Goal: Navigation & Orientation: Find specific page/section

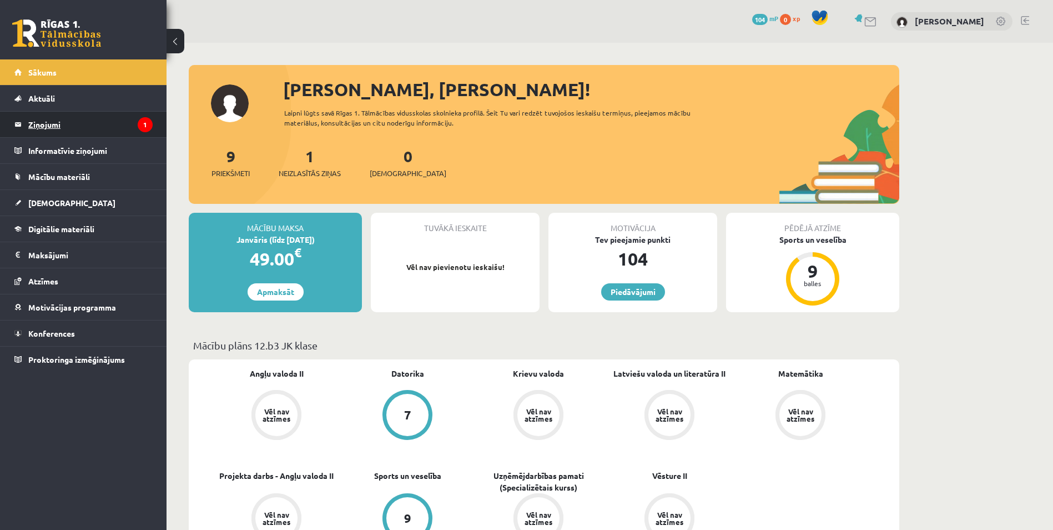
click at [72, 123] on legend "Ziņojumi 1" at bounding box center [90, 125] width 124 height 26
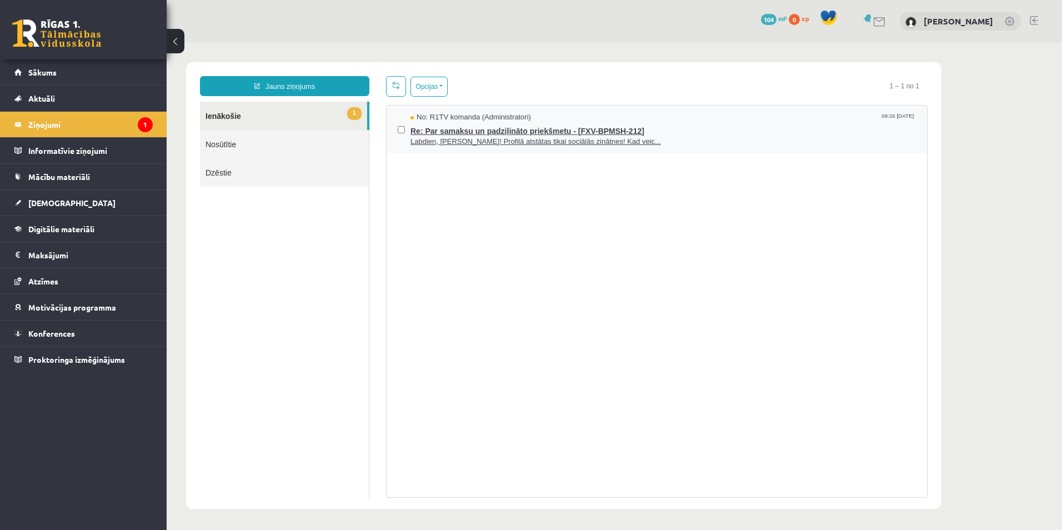
click at [434, 143] on span "Labdien, [PERSON_NAME]! Profilā atstātas tikai sociālās zinātnes! Kad veic..." at bounding box center [662, 142] width 505 height 11
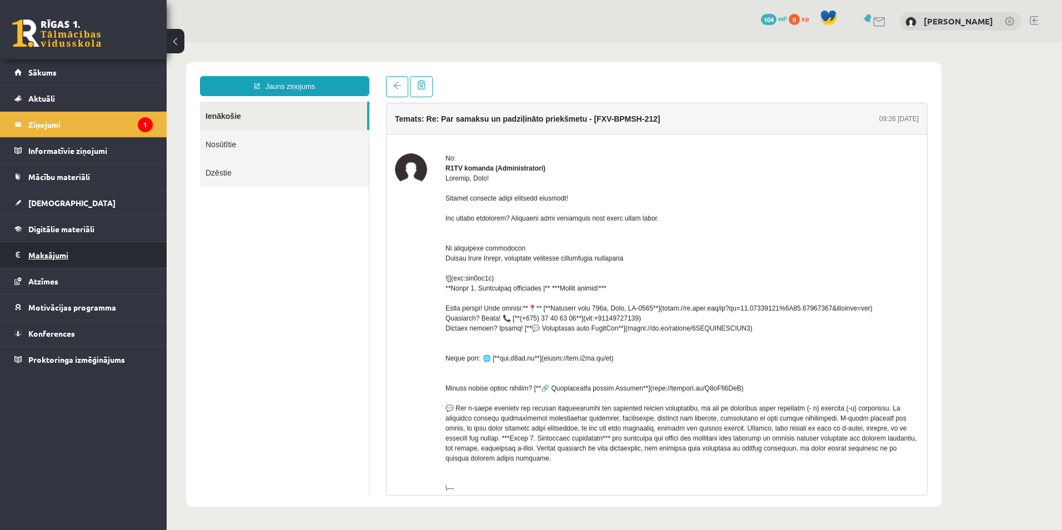
click at [67, 258] on legend "Maksājumi 0" at bounding box center [90, 255] width 124 height 26
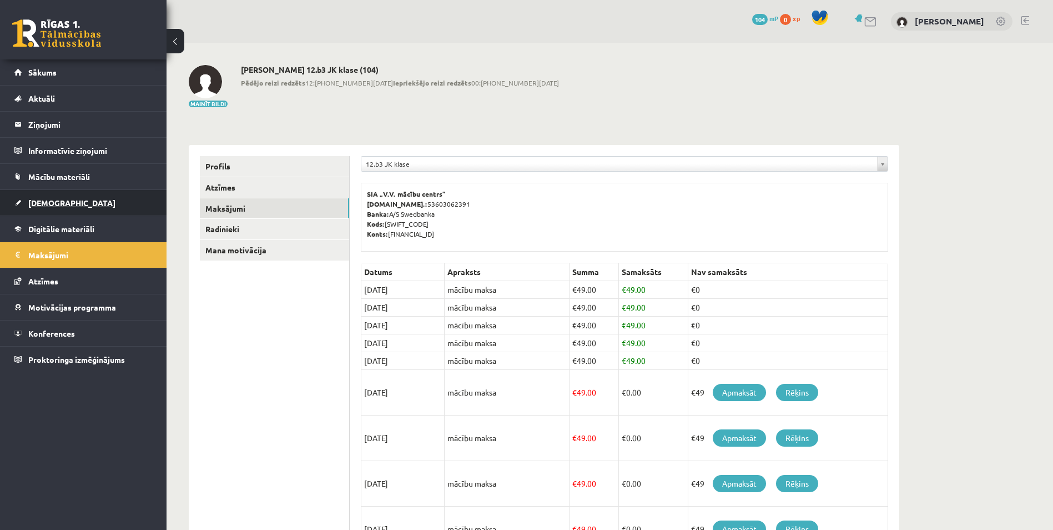
click at [72, 198] on link "[DEMOGRAPHIC_DATA]" at bounding box center [83, 203] width 138 height 26
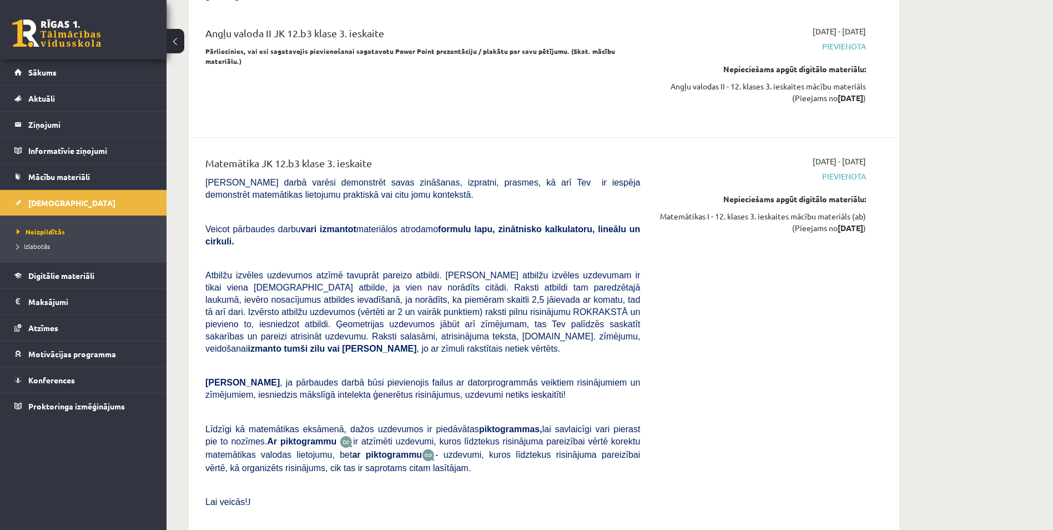
scroll to position [3721, 0]
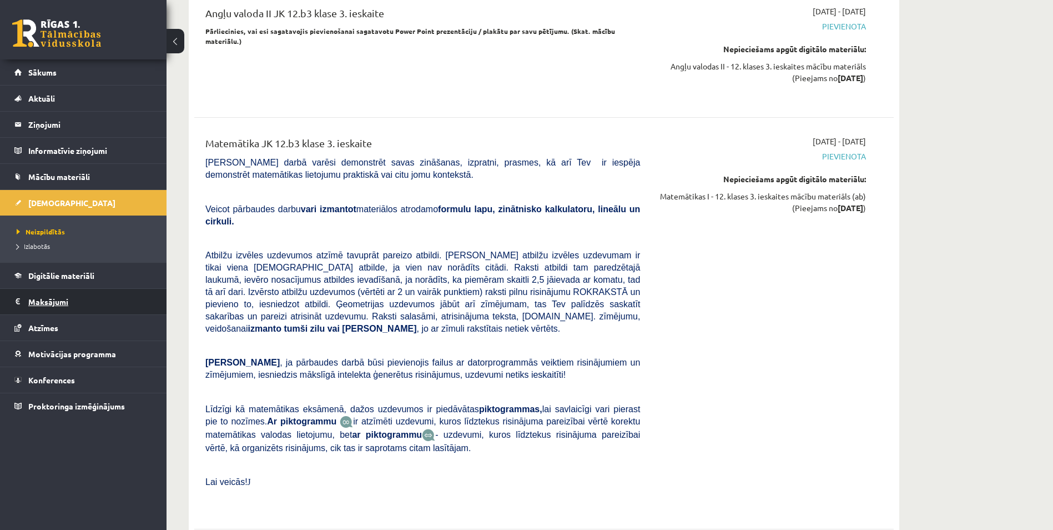
click at [59, 301] on legend "Maksājumi 0" at bounding box center [90, 302] width 124 height 26
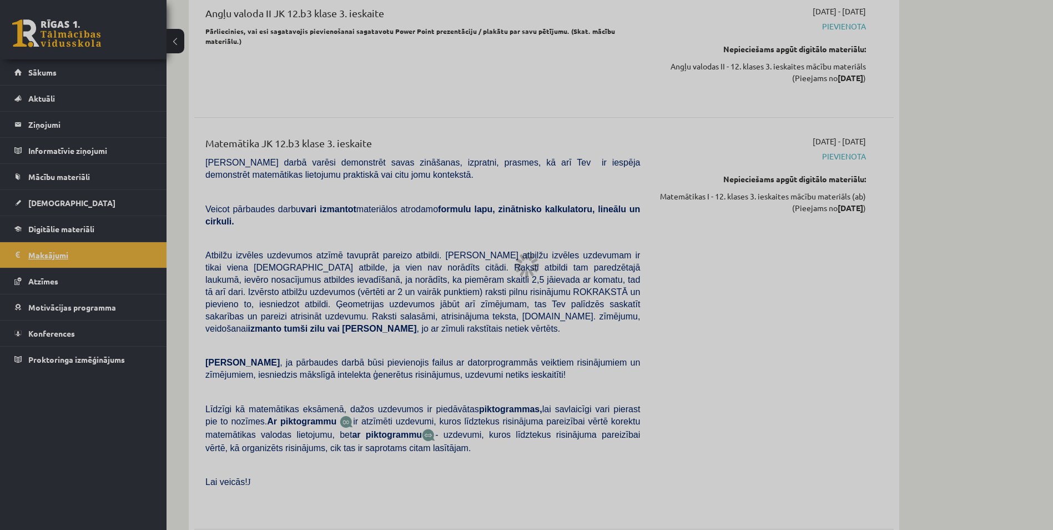
scroll to position [147, 0]
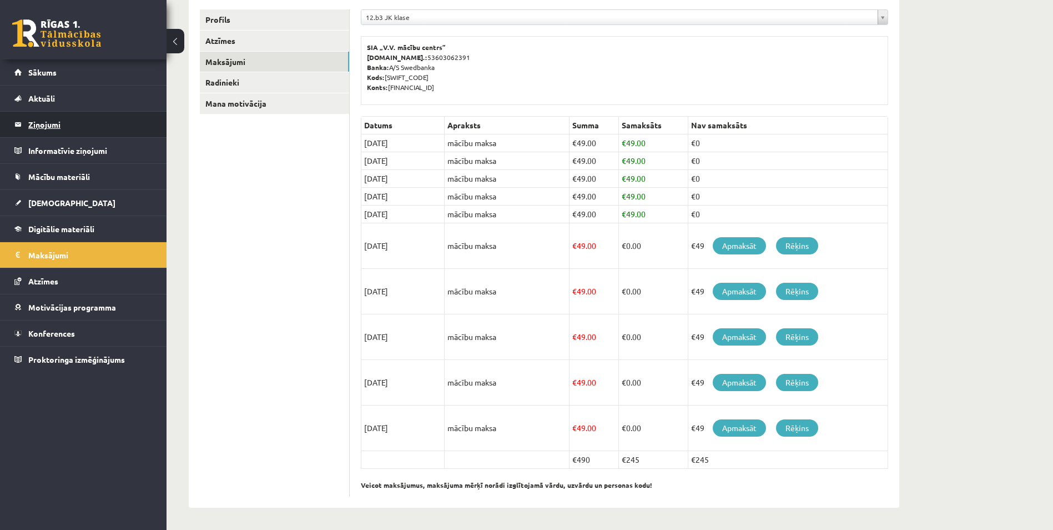
click at [70, 132] on legend "Ziņojumi 1" at bounding box center [90, 125] width 124 height 26
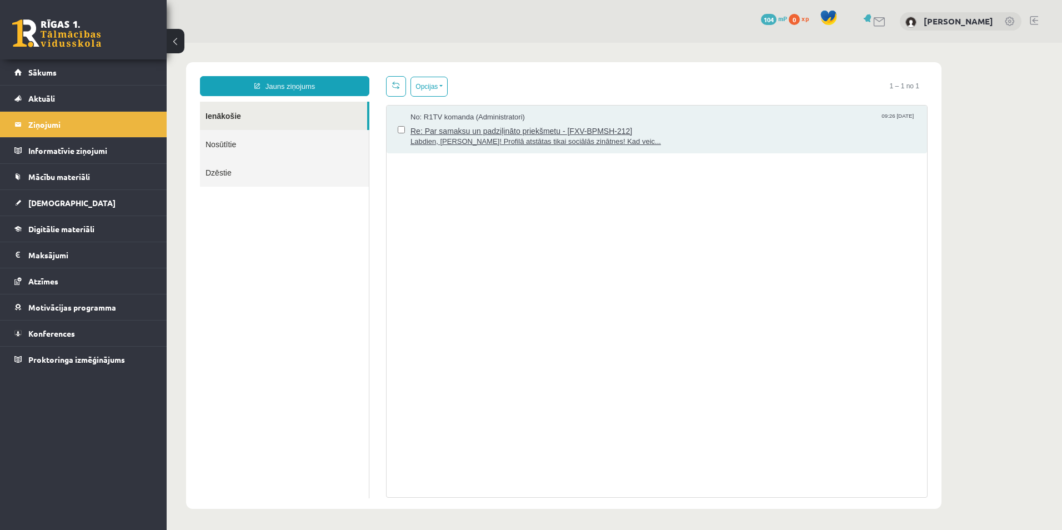
click at [488, 144] on span "Labdien, [PERSON_NAME]! Profilā atstātas tikai sociālās zinātnes! Kad veic..." at bounding box center [662, 142] width 505 height 11
